Goal: Contribute content

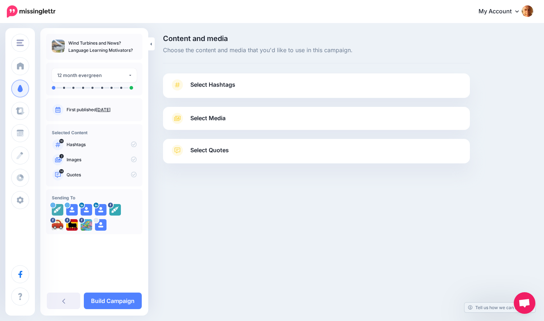
click at [214, 84] on span "Select Hashtags" at bounding box center [212, 85] width 45 height 10
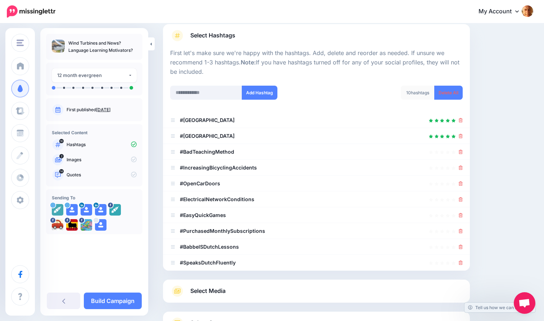
scroll to position [60, 0]
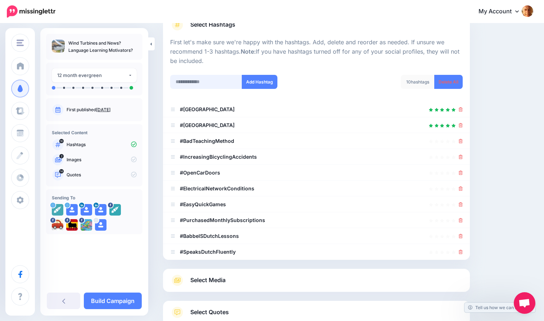
click at [200, 81] on input "text" at bounding box center [206, 82] width 72 height 14
type input "**********"
click at [263, 79] on button "Add Hashtag" at bounding box center [260, 82] width 36 height 14
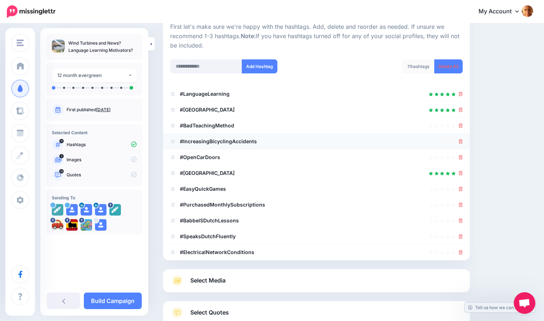
scroll to position [74, 0]
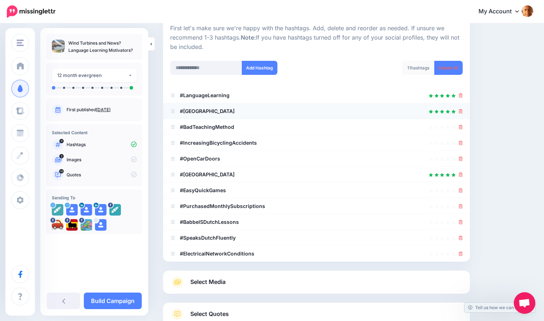
click at [462, 110] on icon at bounding box center [461, 111] width 4 height 4
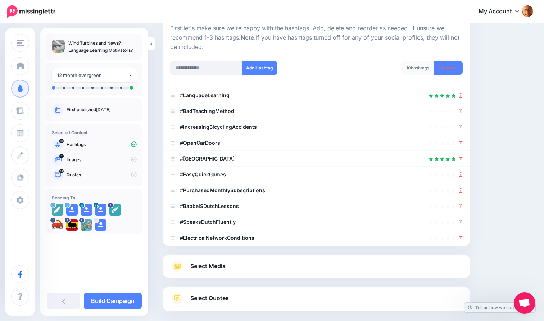
click at [462, 110] on icon at bounding box center [461, 111] width 4 height 4
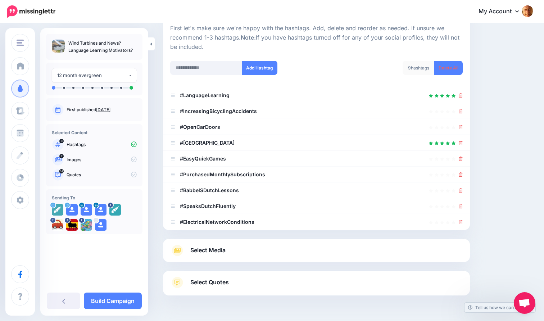
click at [462, 110] on icon at bounding box center [461, 111] width 4 height 4
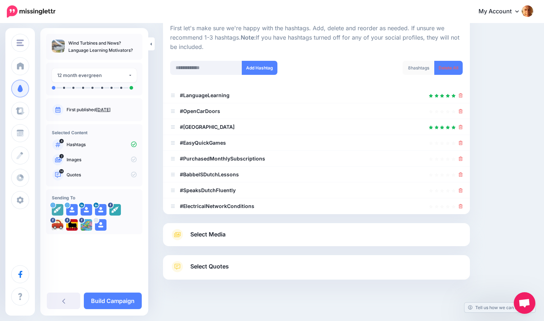
click at [462, 110] on icon at bounding box center [461, 111] width 4 height 4
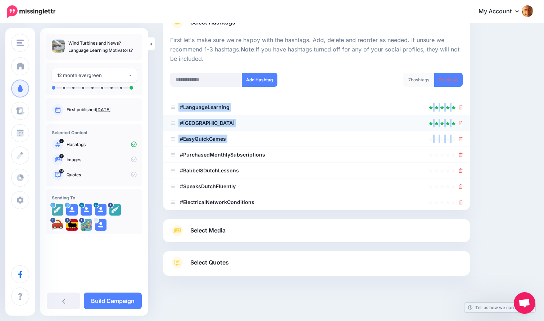
drag, startPoint x: 462, startPoint y: 110, endPoint x: 464, endPoint y: 129, distance: 19.2
click at [464, 129] on ul "#LanguageLearning #Bordeaux" at bounding box center [316, 154] width 307 height 111
click at [462, 122] on icon at bounding box center [461, 123] width 4 height 4
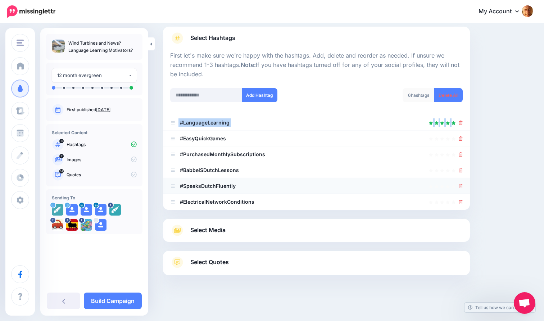
scroll to position [46, 0]
click at [462, 201] on icon at bounding box center [461, 202] width 4 height 4
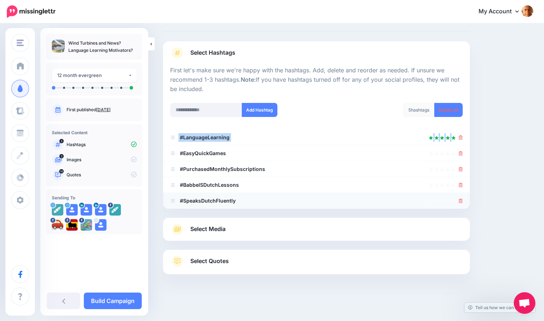
scroll to position [31, 0]
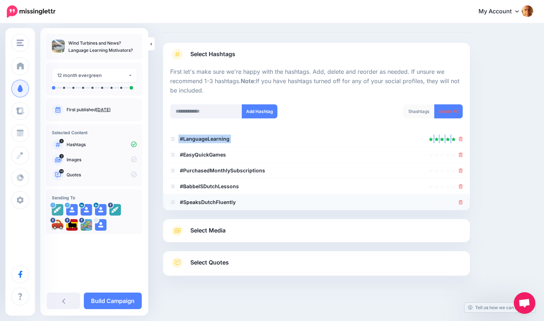
click at [462, 202] on icon at bounding box center [461, 202] width 4 height 4
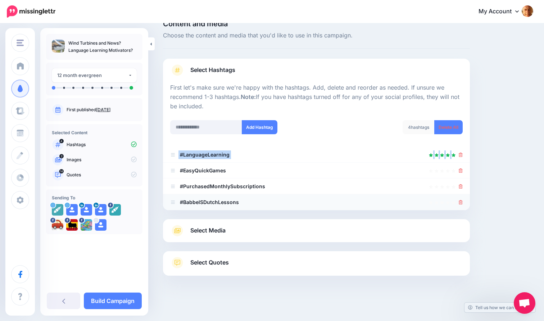
click at [461, 201] on icon at bounding box center [461, 202] width 4 height 4
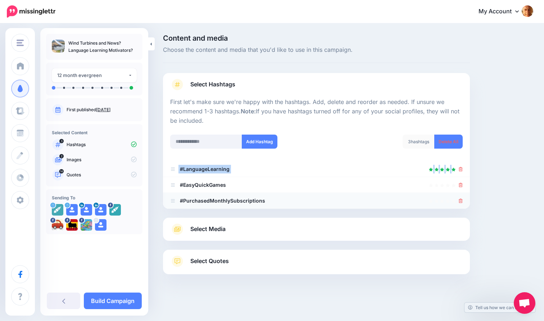
scroll to position [0, 0]
click at [461, 199] on icon at bounding box center [461, 201] width 4 height 4
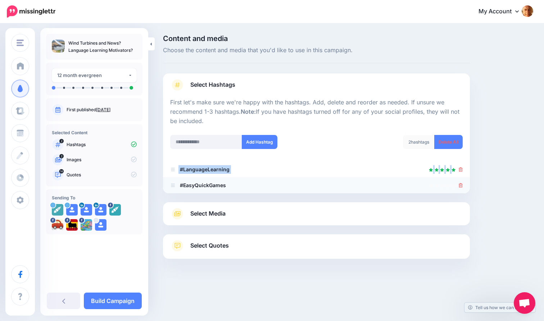
click at [462, 186] on icon at bounding box center [461, 185] width 4 height 4
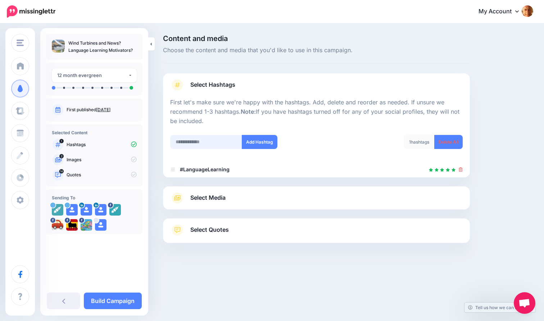
click at [191, 141] on input "text" at bounding box center [206, 142] width 72 height 14
type input "*********"
click at [257, 139] on button "Add Hashtag" at bounding box center [260, 142] width 36 height 14
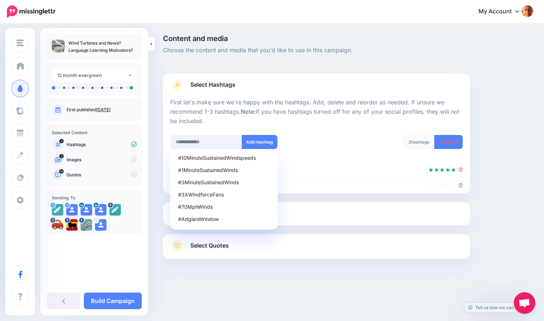
click at [210, 141] on input "text" at bounding box center [206, 142] width 72 height 14
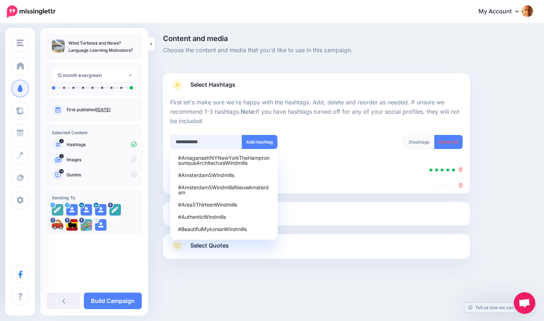
type input "**********"
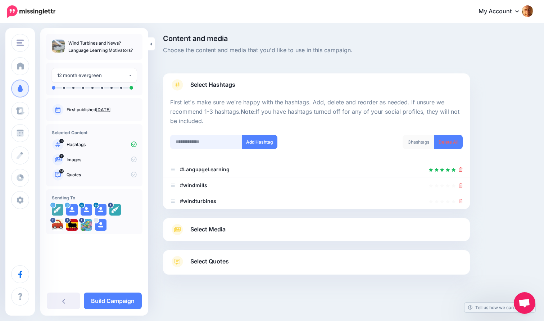
drag, startPoint x: 220, startPoint y: 142, endPoint x: 174, endPoint y: 139, distance: 46.6
click at [174, 139] on input "text" at bounding box center [206, 142] width 72 height 14
click at [175, 140] on input "text" at bounding box center [206, 142] width 72 height 14
type input "*****"
click at [261, 138] on button "Add Hashtag" at bounding box center [260, 142] width 36 height 14
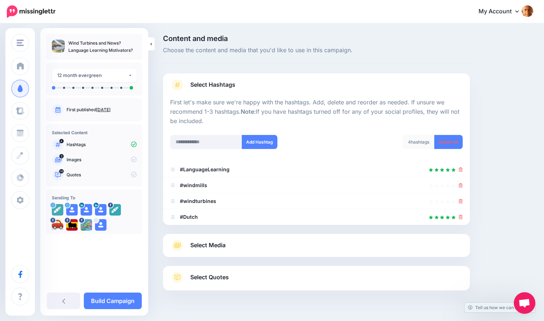
scroll to position [15, 0]
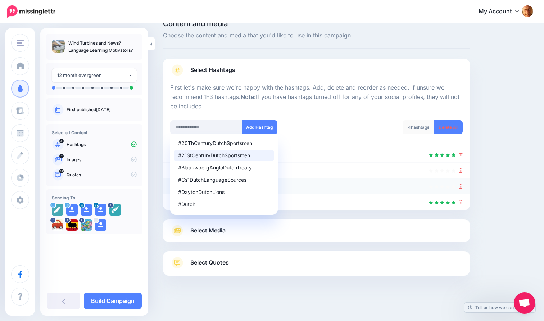
click at [460, 184] on icon at bounding box center [461, 186] width 4 height 4
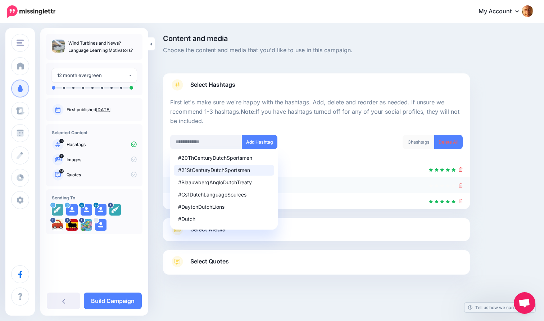
click at [461, 183] on icon at bounding box center [461, 185] width 4 height 4
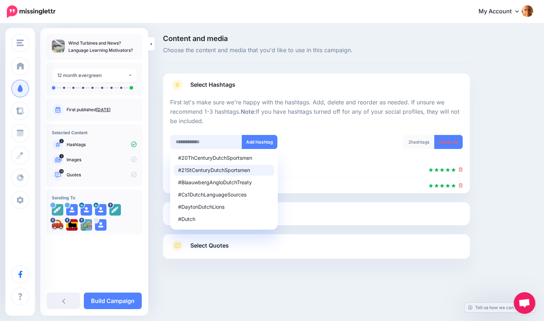
click at [195, 140] on input "text" at bounding box center [206, 142] width 72 height 14
type input "**********"
click at [255, 140] on button "Add Hashtag" at bounding box center [260, 142] width 36 height 14
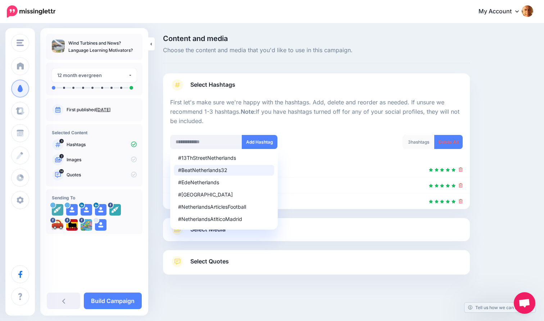
click at [369, 233] on link "Select Media" at bounding box center [316, 230] width 293 height 12
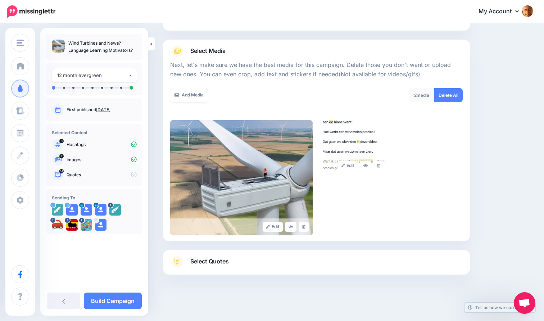
scroll to position [67, 0]
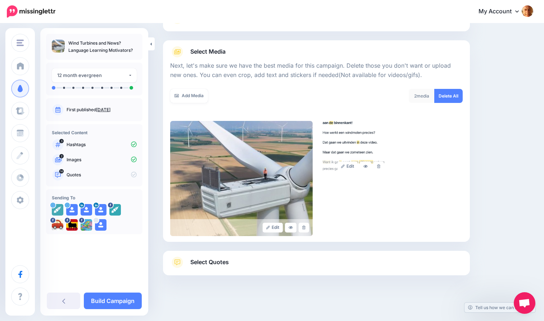
click at [417, 123] on div "Edit Edit" at bounding box center [316, 178] width 293 height 115
click at [375, 101] on div "2 media Delete All" at bounding box center [392, 100] width 152 height 23
click at [357, 133] on img at bounding box center [354, 148] width 68 height 54
click at [343, 139] on img at bounding box center [354, 148] width 68 height 54
click at [346, 164] on link "Edit" at bounding box center [348, 167] width 21 height 10
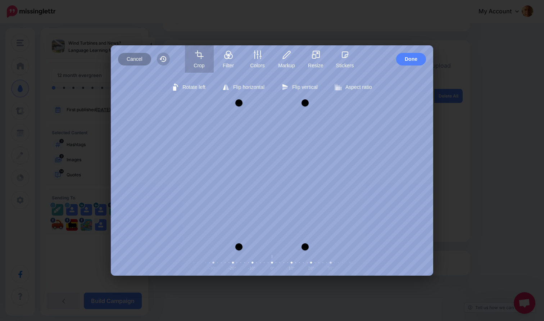
click at [133, 58] on span "Cancel" at bounding box center [135, 59] width 16 height 13
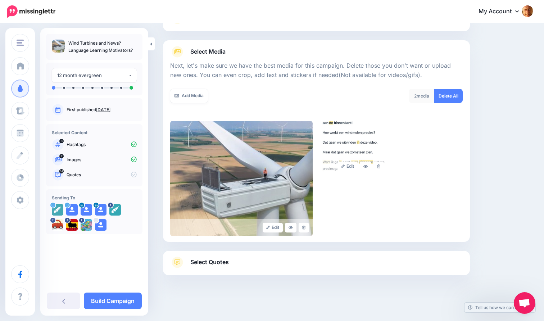
click at [216, 259] on span "Select Quotes" at bounding box center [209, 262] width 39 height 10
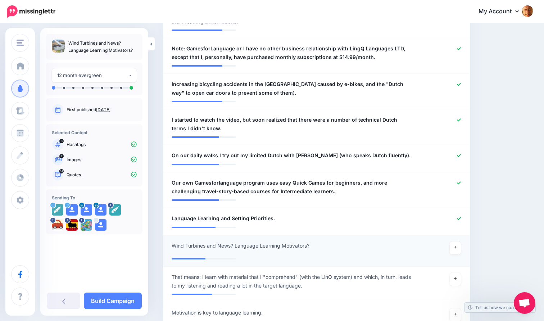
scroll to position [512, 0]
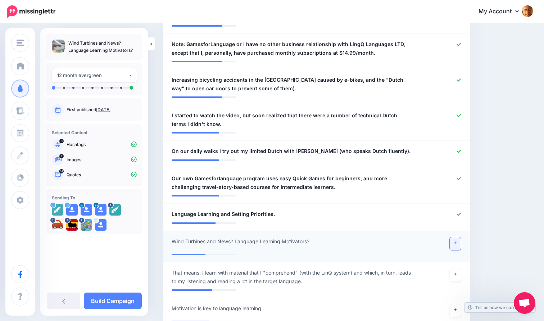
click at [457, 237] on link at bounding box center [456, 243] width 12 height 13
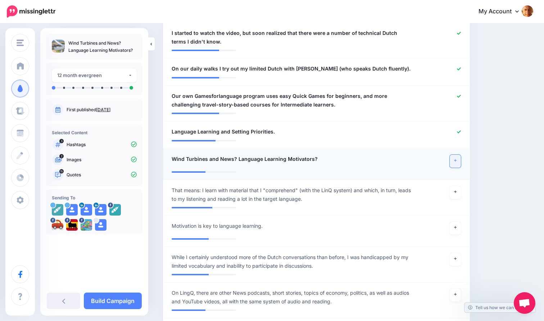
scroll to position [600, 0]
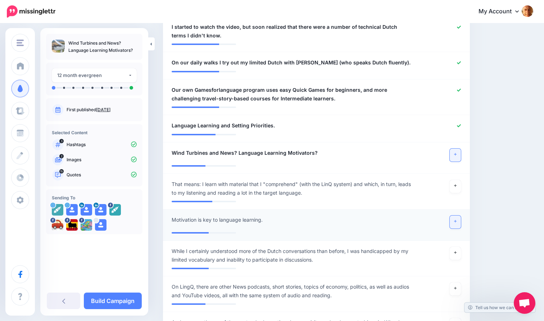
click at [456, 220] on icon at bounding box center [455, 222] width 3 height 4
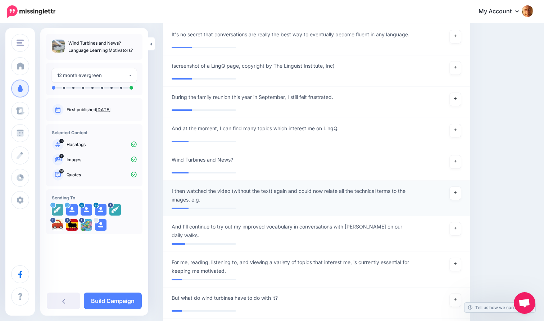
scroll to position [1327, 0]
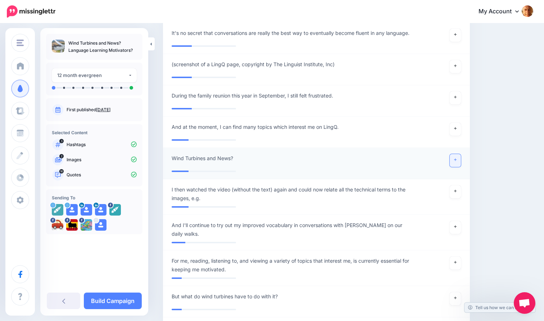
click at [455, 159] on icon at bounding box center [455, 160] width 3 height 3
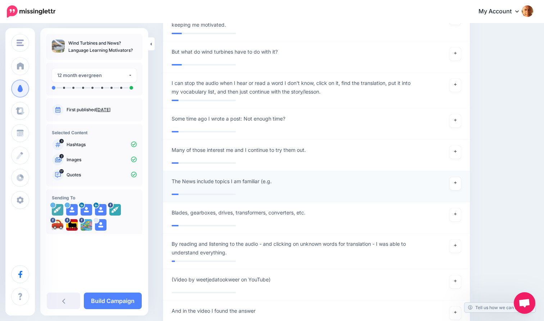
scroll to position [1573, 0]
click at [457, 208] on link at bounding box center [456, 214] width 12 height 13
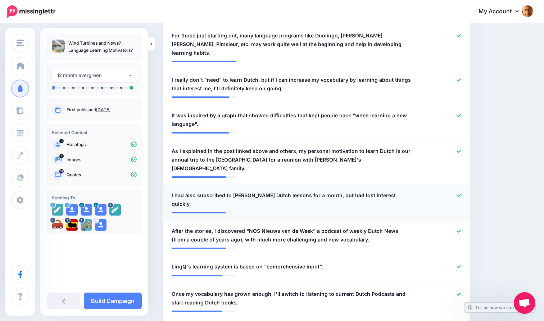
scroll to position [224, 0]
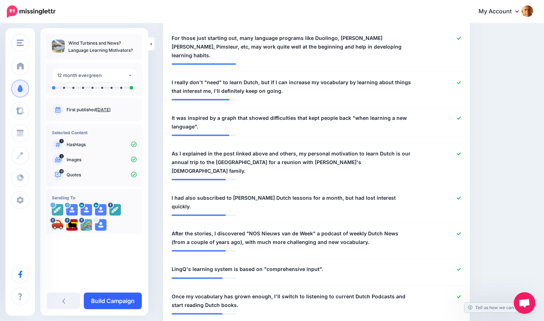
click at [113, 300] on link "Build Campaign" at bounding box center [113, 301] width 58 height 17
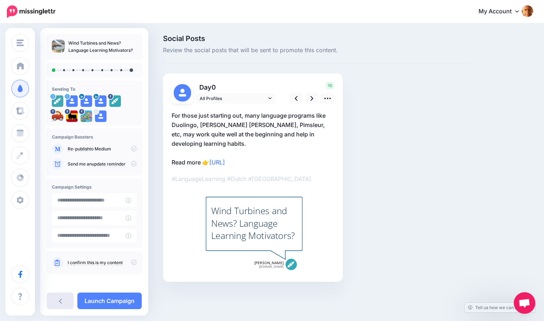
click at [60, 301] on icon at bounding box center [60, 301] width 3 height 5
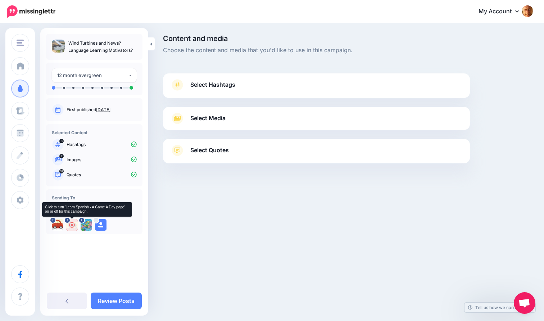
click at [72, 226] on icon at bounding box center [72, 225] width 6 height 6
click at [57, 226] on icon at bounding box center [58, 225] width 6 height 6
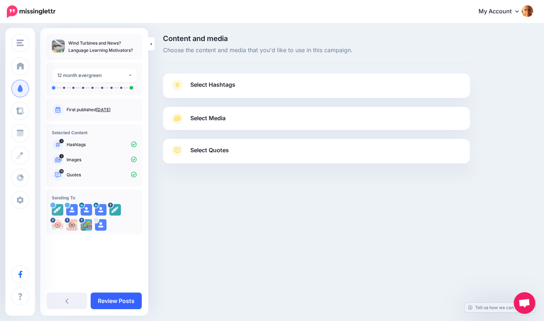
click at [119, 300] on link "Review Posts" at bounding box center [116, 301] width 51 height 17
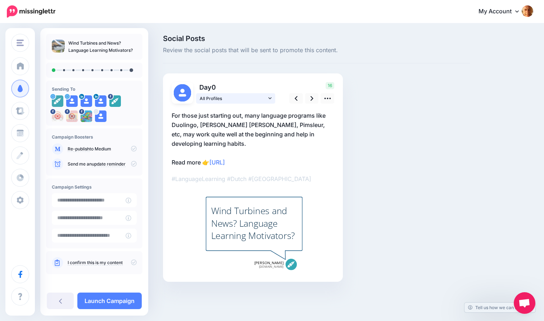
click at [270, 97] on icon at bounding box center [270, 98] width 3 height 5
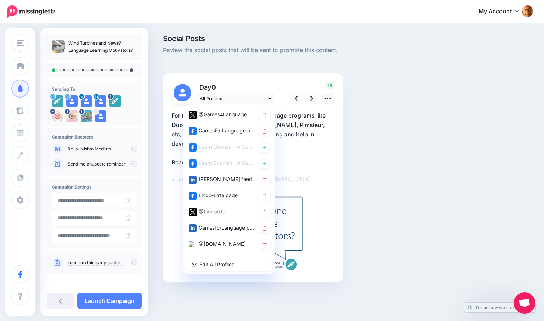
click at [312, 184] on div "Combined Shape" at bounding box center [253, 189] width 163 height 170
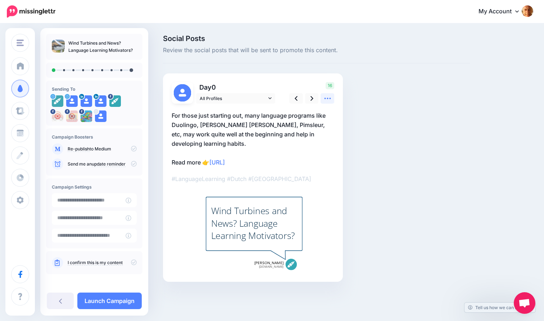
click at [327, 97] on icon at bounding box center [328, 99] width 8 height 8
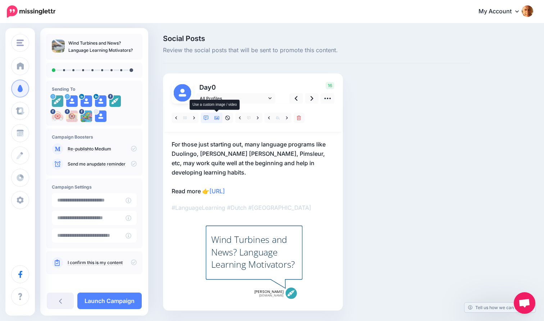
click at [216, 117] on icon at bounding box center [217, 118] width 5 height 4
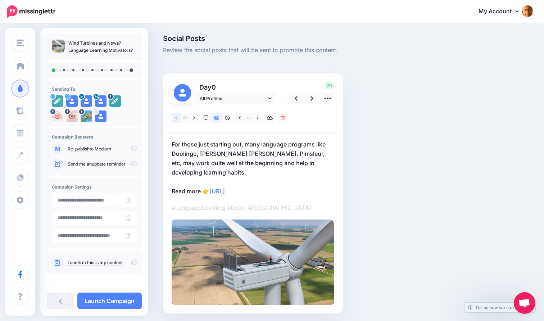
click at [177, 117] on icon at bounding box center [176, 117] width 2 height 3
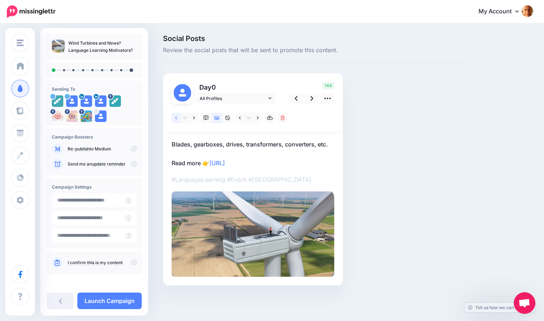
click at [176, 117] on icon at bounding box center [176, 117] width 2 height 3
click at [195, 118] on icon at bounding box center [194, 117] width 2 height 3
click at [175, 117] on icon at bounding box center [176, 118] width 2 height 5
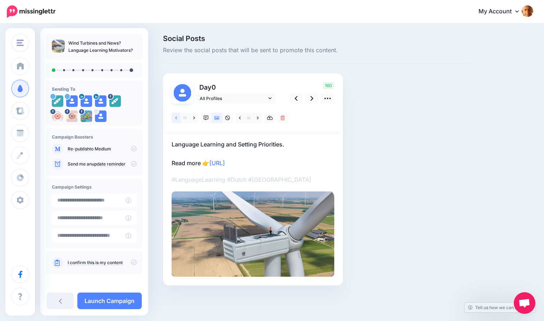
click at [175, 117] on icon at bounding box center [176, 118] width 2 height 5
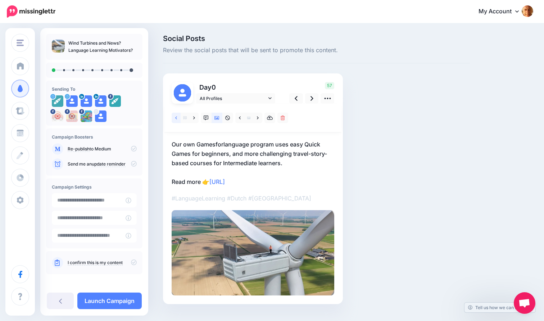
click at [175, 117] on icon at bounding box center [176, 118] width 2 height 5
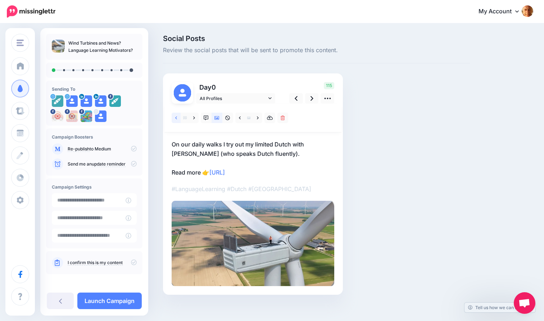
click at [175, 117] on icon at bounding box center [176, 118] width 2 height 5
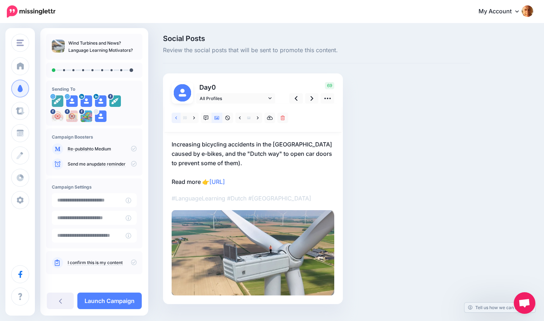
click at [175, 117] on icon at bounding box center [176, 118] width 2 height 5
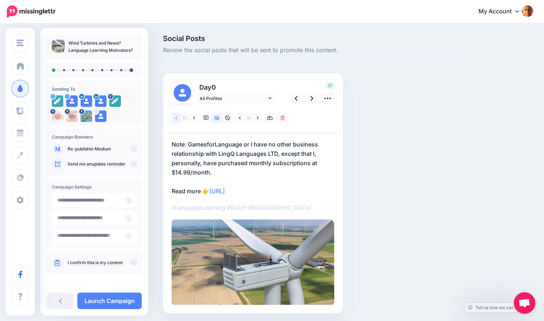
click at [175, 117] on icon at bounding box center [176, 118] width 2 height 5
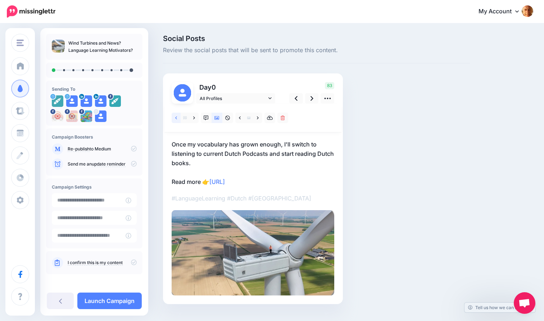
click at [175, 117] on icon at bounding box center [176, 118] width 2 height 5
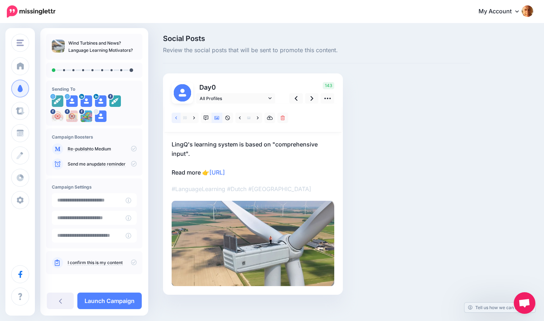
click at [175, 117] on icon at bounding box center [176, 118] width 2 height 5
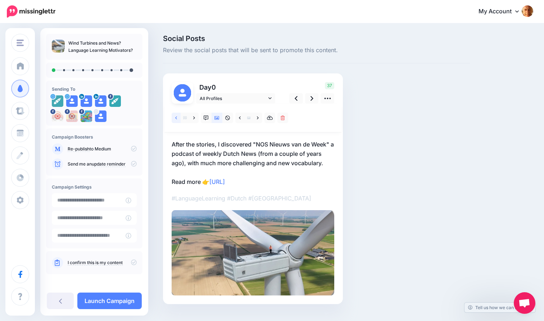
click at [175, 117] on icon at bounding box center [176, 118] width 2 height 5
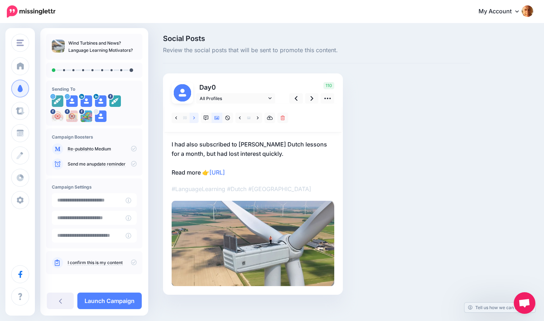
click at [194, 117] on icon at bounding box center [194, 117] width 2 height 3
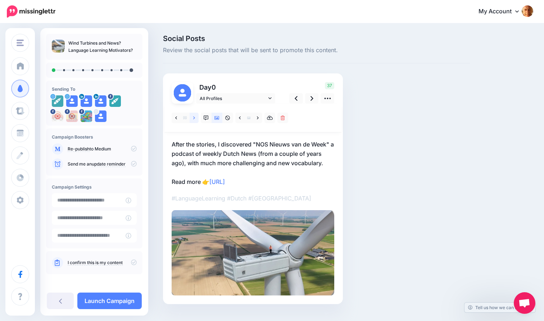
click at [195, 118] on icon at bounding box center [194, 117] width 2 height 3
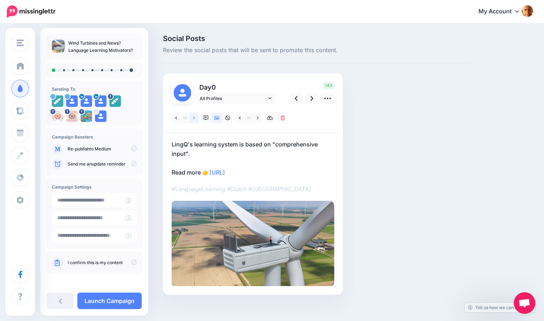
click at [195, 118] on icon at bounding box center [194, 117] width 2 height 3
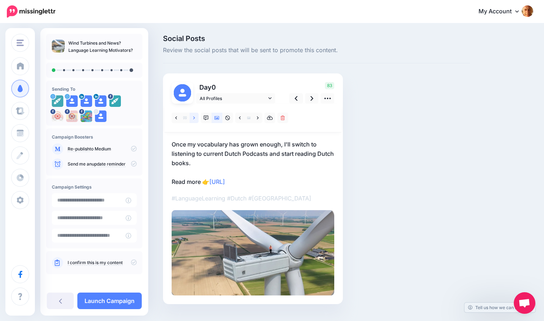
click at [195, 118] on icon at bounding box center [194, 117] width 2 height 3
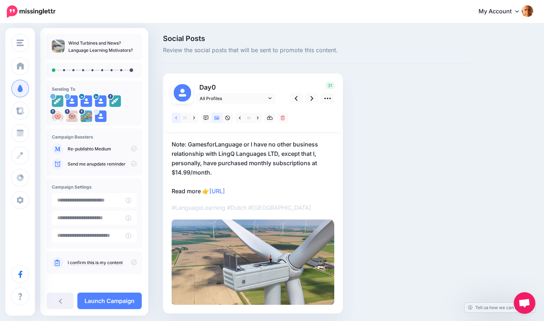
click at [176, 117] on icon at bounding box center [176, 117] width 2 height 3
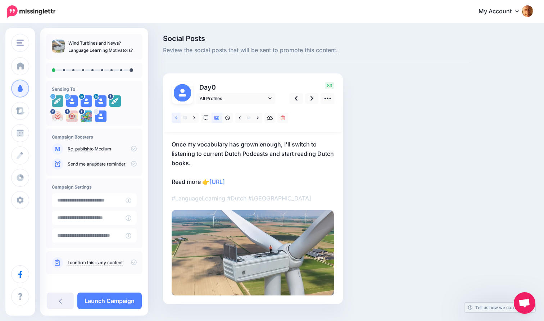
click at [176, 117] on icon at bounding box center [176, 117] width 2 height 3
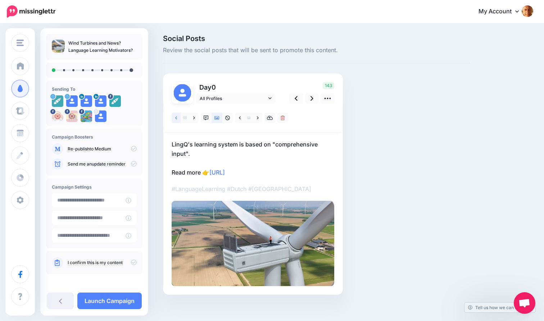
click at [176, 117] on icon at bounding box center [176, 117] width 2 height 3
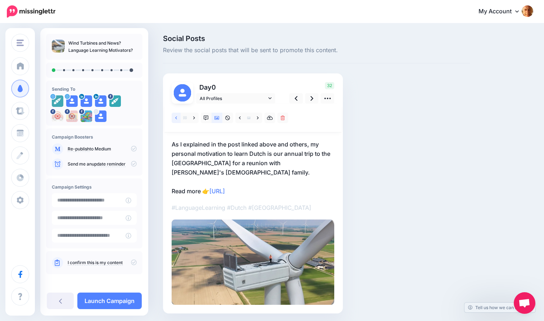
click at [176, 117] on icon at bounding box center [176, 117] width 2 height 3
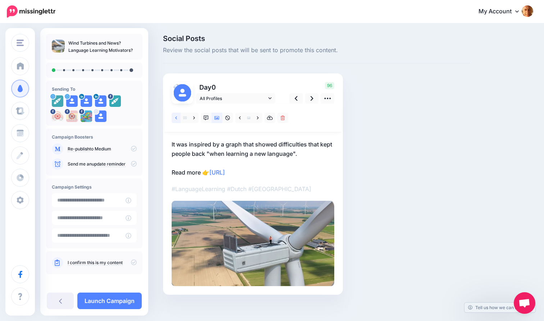
click at [176, 117] on icon at bounding box center [176, 117] width 2 height 3
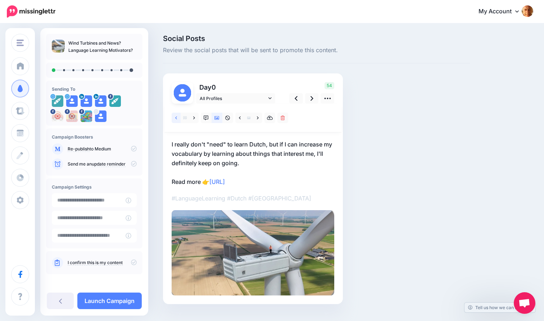
click at [176, 117] on icon at bounding box center [176, 117] width 2 height 3
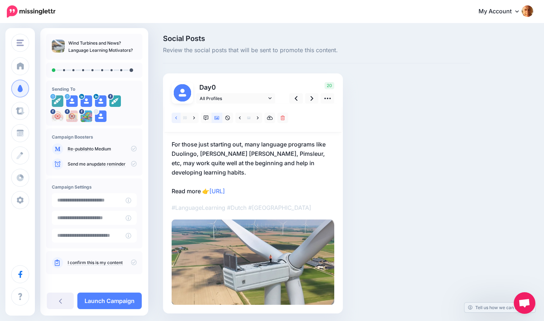
click at [176, 117] on icon at bounding box center [176, 117] width 2 height 3
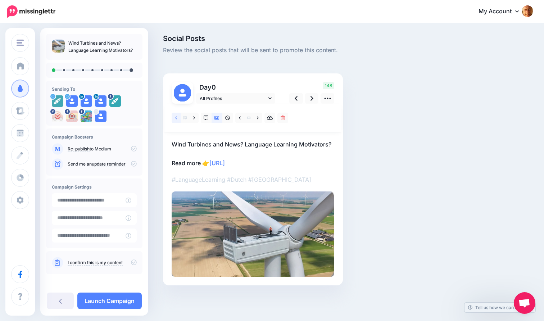
click at [176, 117] on icon at bounding box center [176, 117] width 2 height 3
click at [195, 118] on icon at bounding box center [194, 118] width 2 height 5
click at [216, 150] on p "Wind Turbines and News? Language Learning Motivators? Read more 👉 [URL]" at bounding box center [253, 154] width 163 height 28
click at [332, 143] on textarea "**********" at bounding box center [253, 154] width 163 height 28
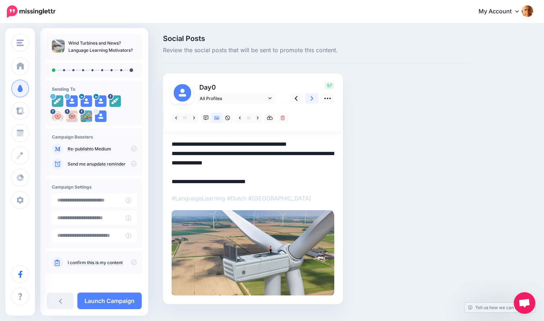
click at [312, 97] on icon at bounding box center [312, 98] width 3 height 5
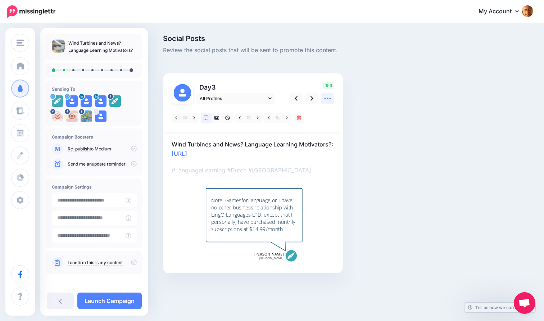
click at [328, 97] on icon at bounding box center [328, 99] width 8 height 8
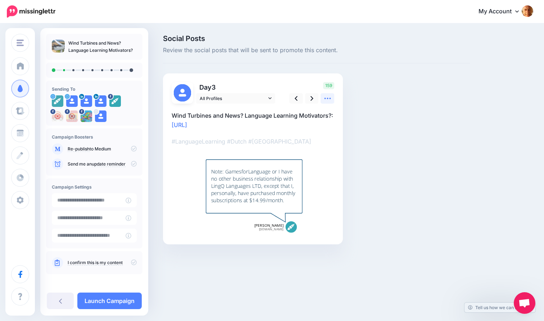
click at [327, 98] on icon at bounding box center [328, 99] width 8 height 8
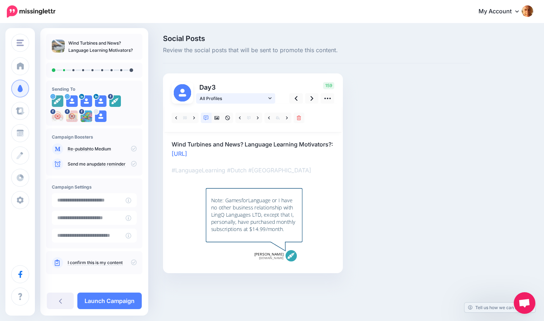
click at [270, 98] on icon at bounding box center [270, 98] width 3 height 5
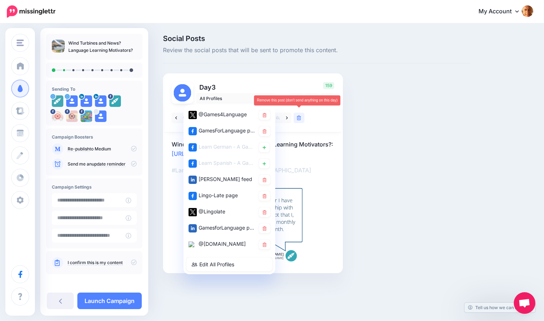
click at [301, 118] on icon at bounding box center [299, 118] width 4 height 5
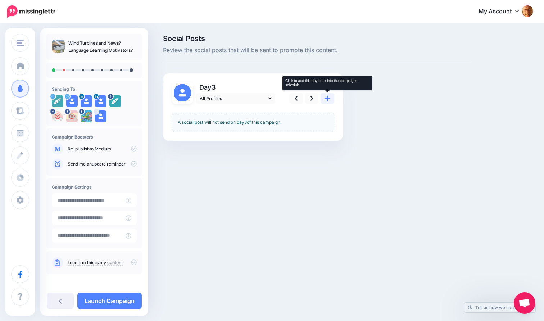
click at [327, 97] on icon at bounding box center [328, 99] width 6 height 8
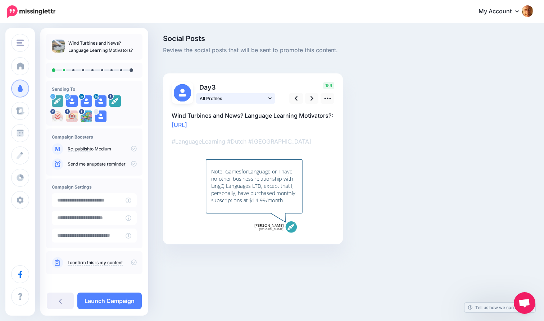
click at [270, 98] on icon at bounding box center [270, 98] width 3 height 2
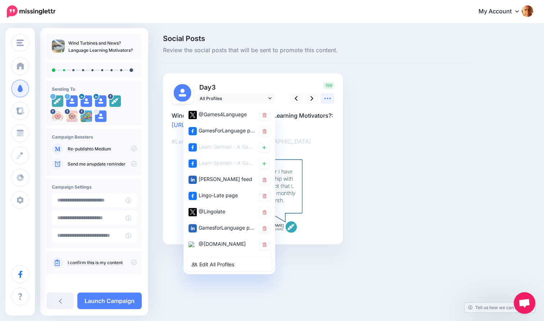
click at [332, 97] on link at bounding box center [328, 98] width 14 height 10
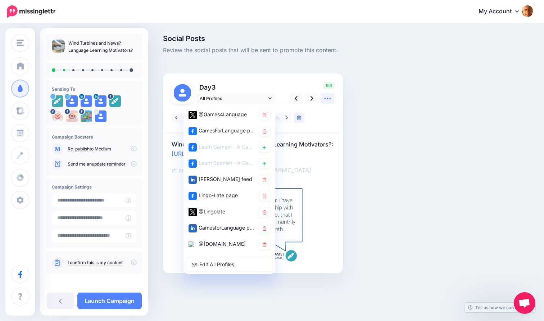
click at [329, 98] on icon at bounding box center [328, 99] width 8 height 8
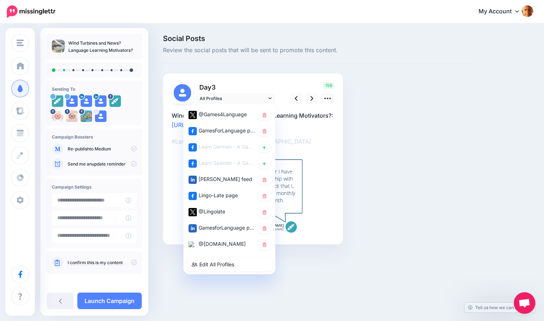
click at [278, 89] on div "Day 3 All Profiles" at bounding box center [224, 93] width 116 height 22
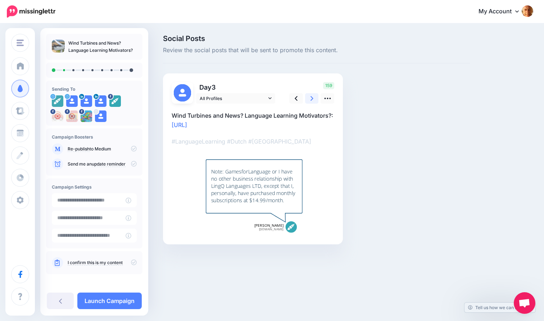
click at [314, 98] on link at bounding box center [312, 98] width 14 height 10
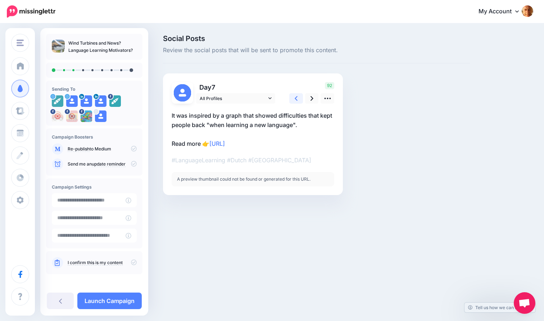
click at [297, 97] on icon at bounding box center [296, 98] width 3 height 5
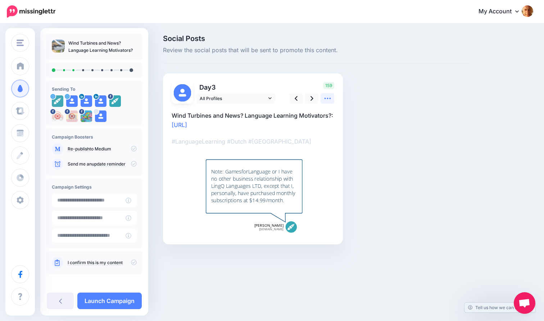
click at [329, 98] on icon at bounding box center [328, 99] width 8 height 8
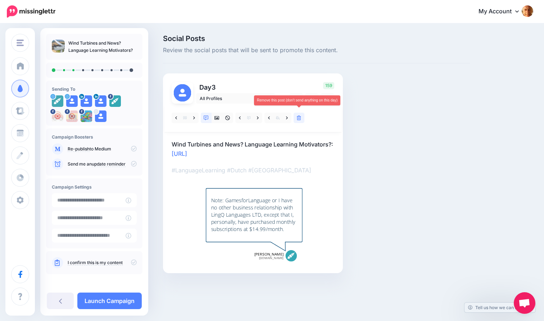
click at [298, 117] on icon at bounding box center [299, 118] width 4 height 5
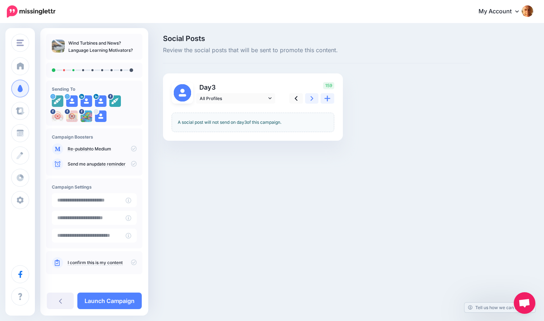
click at [313, 98] on icon at bounding box center [312, 98] width 3 height 5
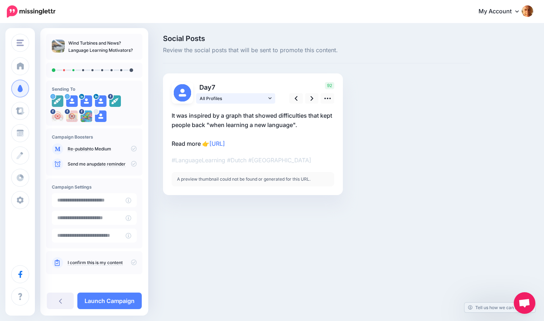
click at [271, 98] on icon at bounding box center [270, 98] width 3 height 5
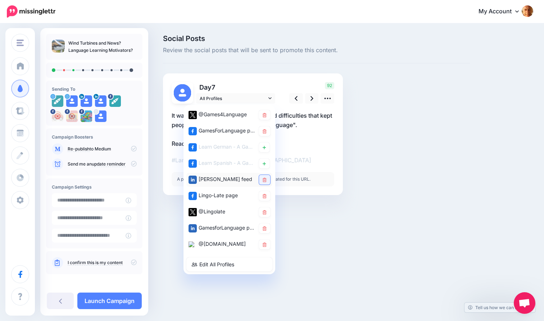
click at [265, 180] on icon at bounding box center [265, 180] width 4 height 4
click at [265, 228] on icon at bounding box center [265, 228] width 4 height 4
click at [357, 202] on div at bounding box center [316, 206] width 307 height 22
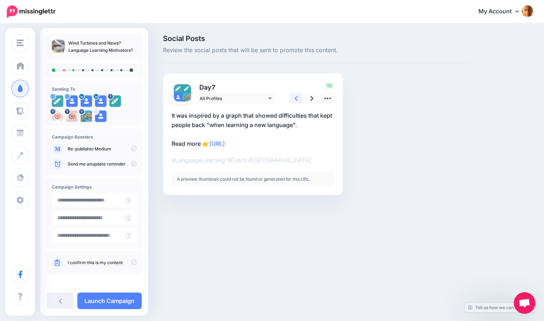
click at [296, 98] on icon at bounding box center [296, 98] width 3 height 5
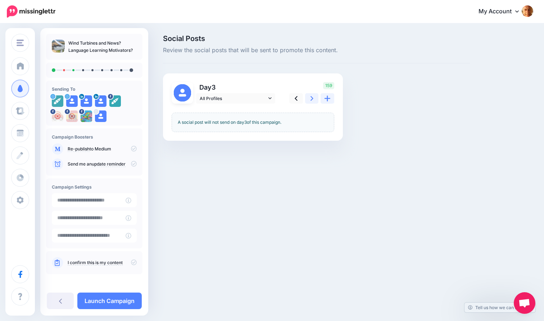
click at [312, 97] on icon at bounding box center [312, 98] width 3 height 5
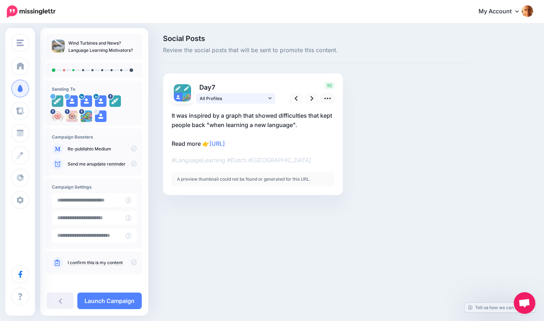
click at [271, 97] on icon at bounding box center [270, 98] width 3 height 5
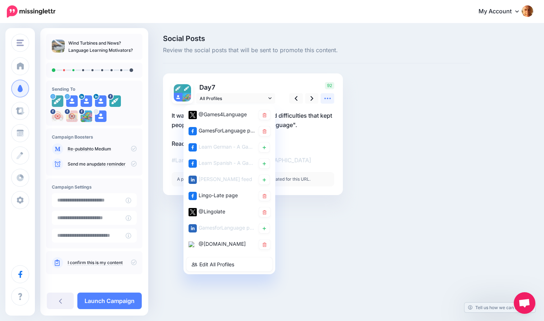
click at [327, 98] on icon at bounding box center [328, 99] width 8 height 8
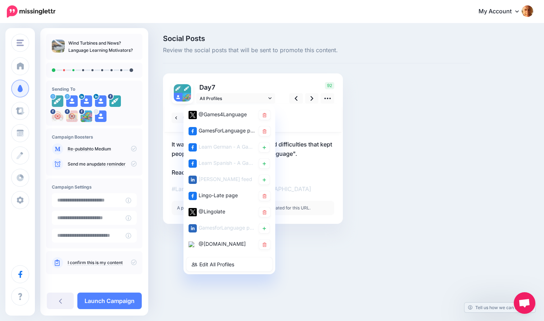
click at [310, 160] on p "It was inspired by a graph that showed difficulties that kept people back "when…" at bounding box center [253, 158] width 163 height 37
click at [306, 127] on div at bounding box center [253, 118] width 177 height 29
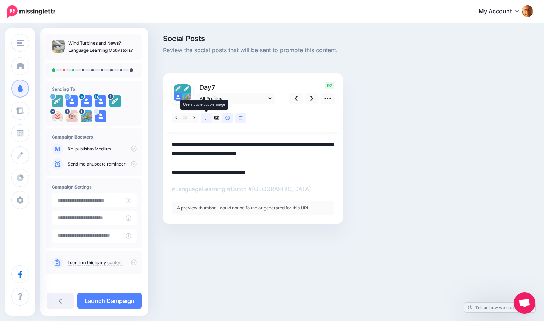
click at [206, 117] on icon at bounding box center [206, 118] width 5 height 5
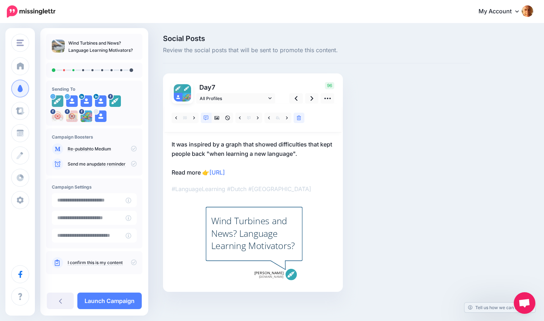
click at [171, 144] on div "Day 7 All Profiles 96" at bounding box center [253, 182] width 180 height 219
click at [269, 117] on icon at bounding box center [269, 117] width 2 height 3
click at [176, 117] on icon at bounding box center [176, 118] width 2 height 5
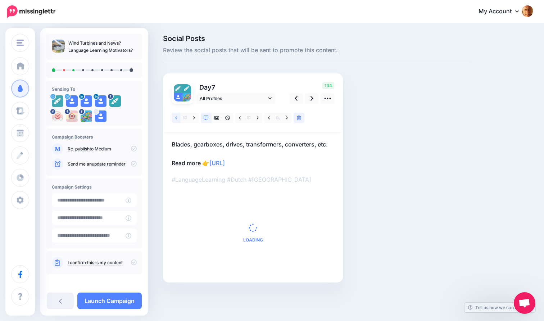
click at [176, 116] on icon at bounding box center [176, 118] width 2 height 5
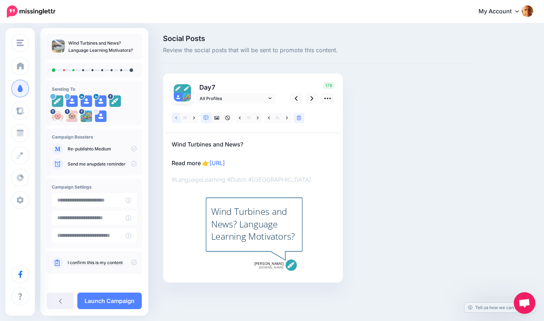
click at [176, 116] on icon at bounding box center [176, 118] width 2 height 5
click at [194, 117] on icon at bounding box center [194, 117] width 2 height 3
click at [172, 142] on p "Motivation is key to language learning. Read more 👉 [URL]" at bounding box center [253, 154] width 163 height 28
click at [172, 144] on textarea "**********" at bounding box center [253, 154] width 163 height 28
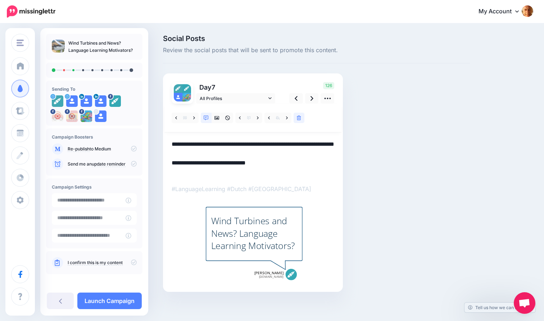
drag, startPoint x: 273, startPoint y: 144, endPoint x: 274, endPoint y: 154, distance: 10.1
click at [274, 154] on textarea "**********" at bounding box center [253, 158] width 163 height 37
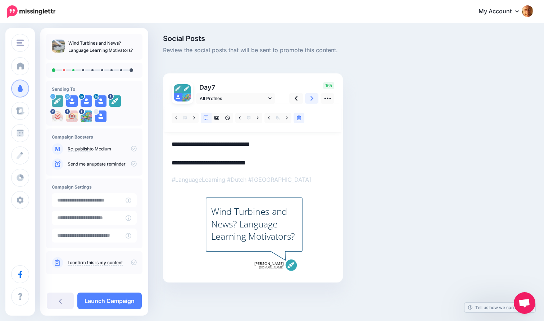
type textarea "**********"
click at [312, 97] on icon at bounding box center [312, 98] width 3 height 5
